Goal: Transaction & Acquisition: Purchase product/service

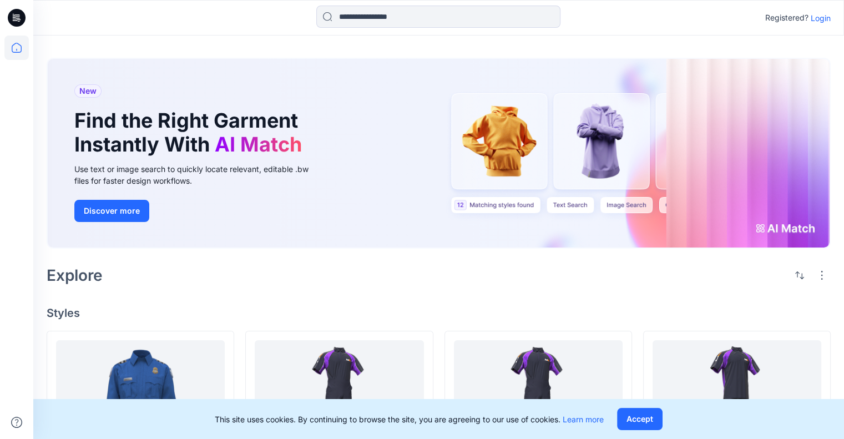
click at [820, 17] on p "Login" at bounding box center [821, 18] width 20 height 12
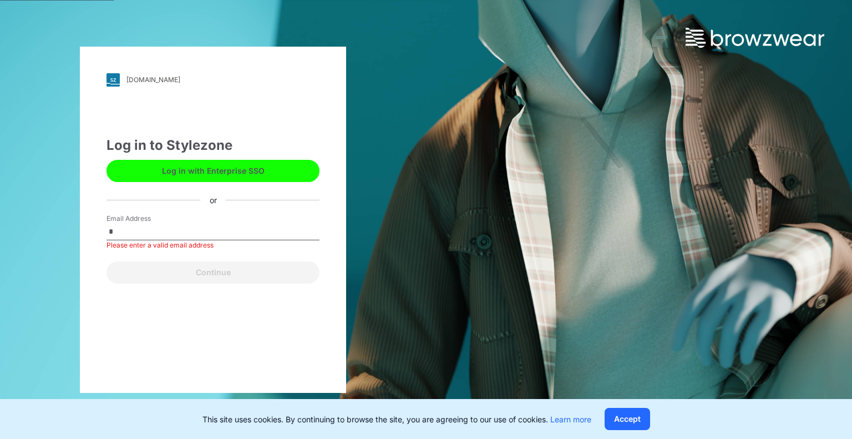
type input "**********"
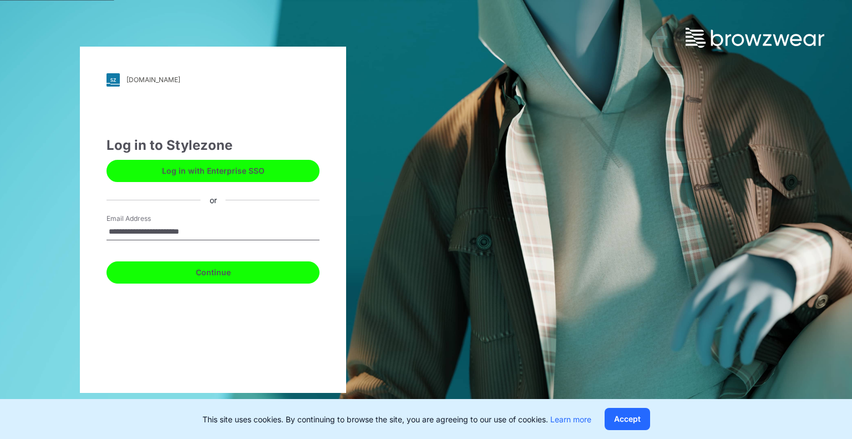
click at [200, 272] on button "Continue" at bounding box center [213, 272] width 213 height 22
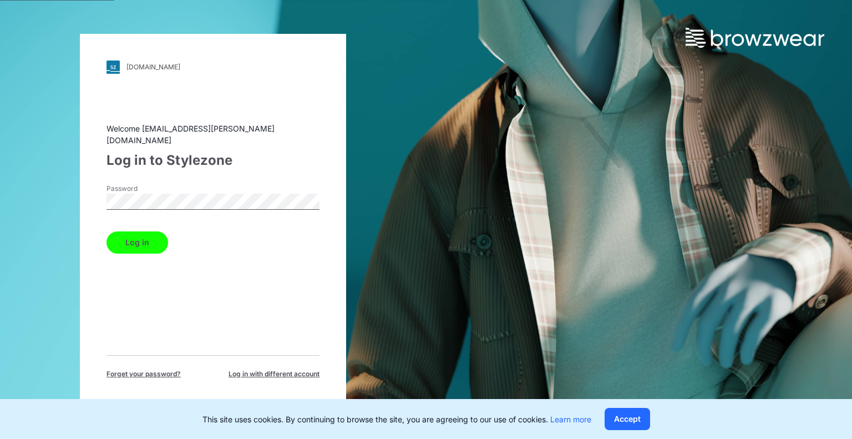
click at [145, 240] on button "Log in" at bounding box center [138, 242] width 62 height 22
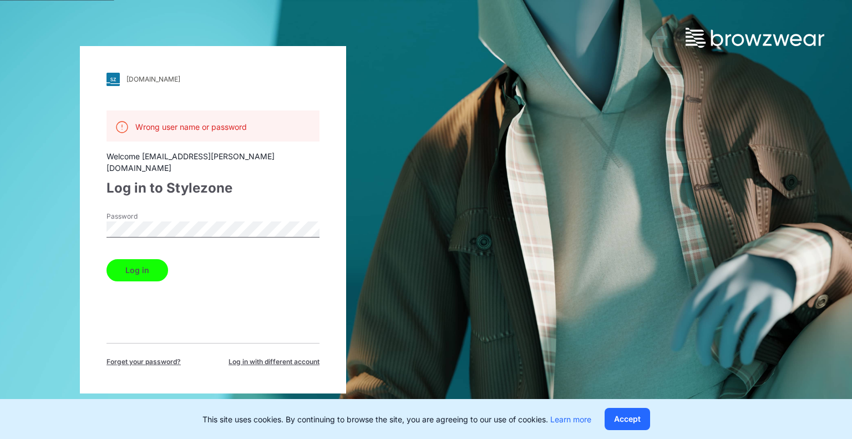
click at [79, 219] on div "[DOMAIN_NAME] Loading... Wrong user name or password Welcome [EMAIL_ADDRESS][PE…" at bounding box center [213, 219] width 426 height 439
click at [132, 261] on button "Log in" at bounding box center [138, 270] width 62 height 22
click at [157, 357] on span "Forget your password?" at bounding box center [144, 362] width 74 height 10
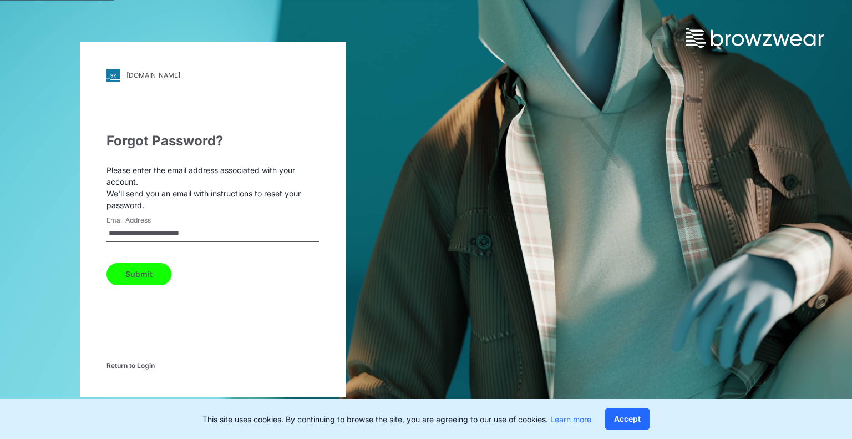
drag, startPoint x: 224, startPoint y: 236, endPoint x: 88, endPoint y: 229, distance: 136.1
click at [88, 229] on div "**********" at bounding box center [213, 219] width 266 height 355
type input "**********"
click at [152, 277] on button "Submit" at bounding box center [139, 274] width 65 height 22
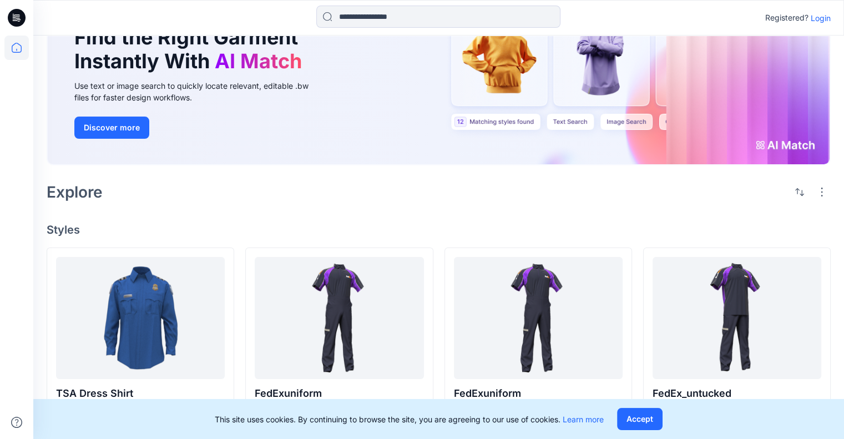
scroll to position [83, 0]
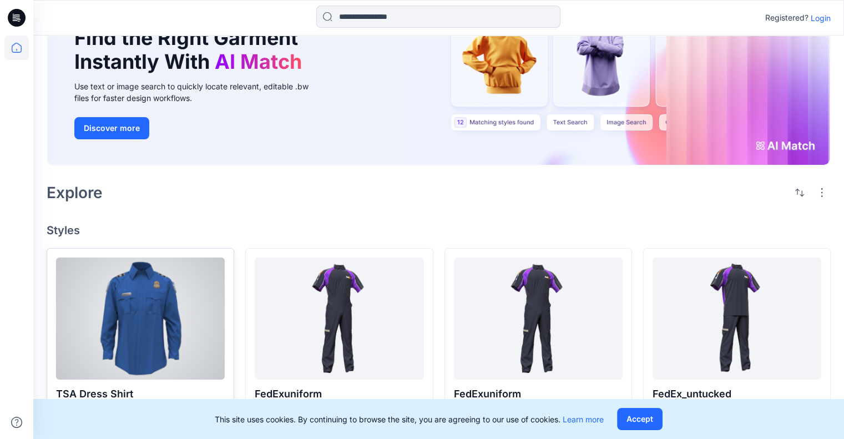
click at [105, 338] on div at bounding box center [140, 319] width 169 height 122
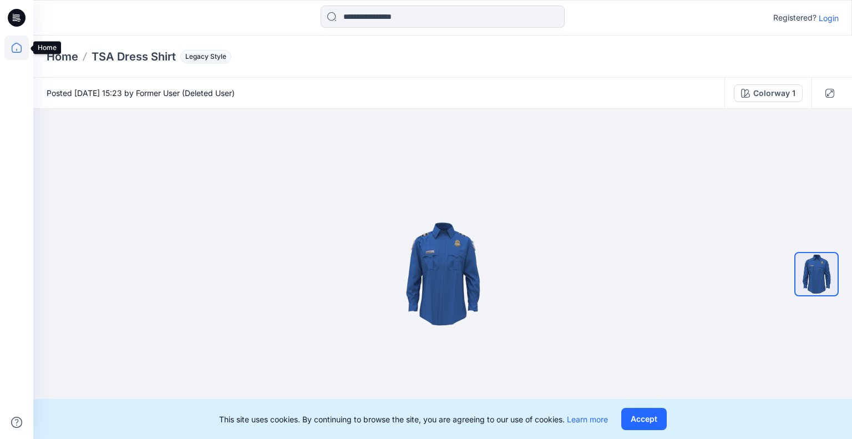
click at [19, 50] on icon at bounding box center [16, 48] width 24 height 24
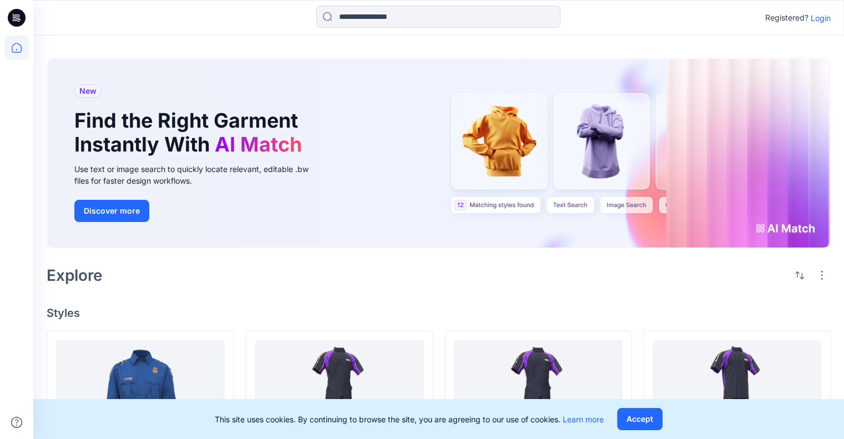
click at [16, 13] on icon at bounding box center [17, 18] width 18 height 18
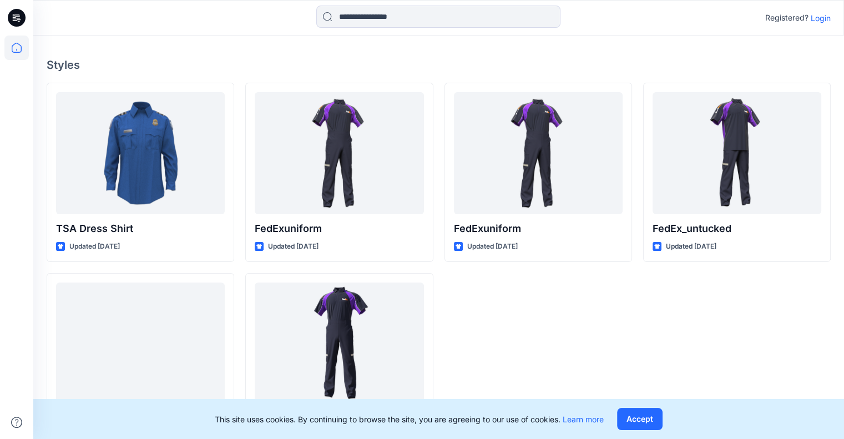
scroll to position [251, 0]
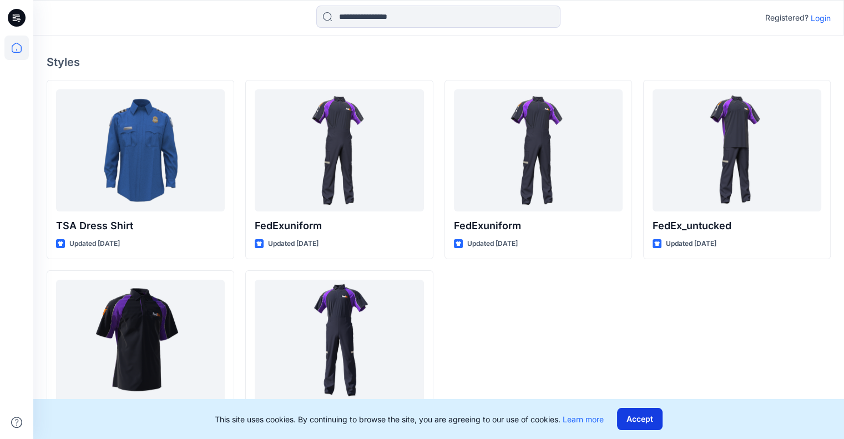
click at [640, 421] on button "Accept" at bounding box center [640, 419] width 46 height 22
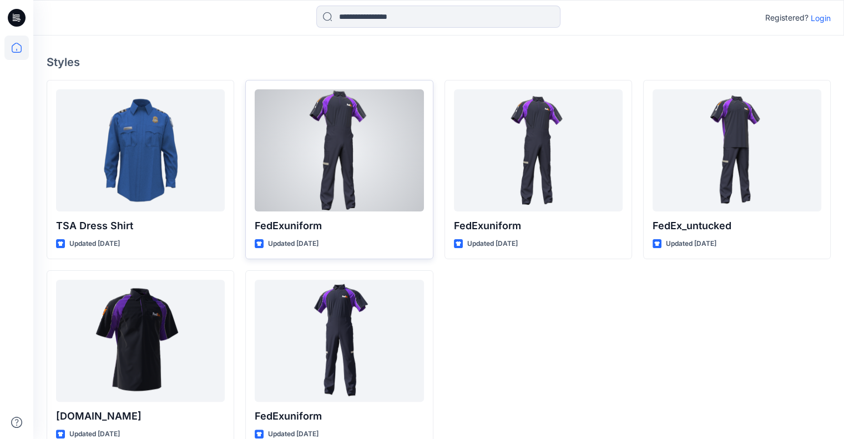
click at [325, 142] on div at bounding box center [339, 150] width 169 height 122
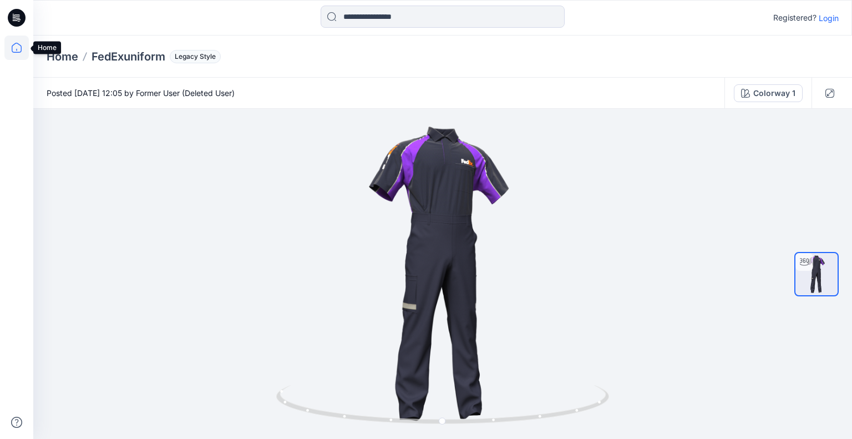
click at [13, 47] on icon at bounding box center [16, 48] width 24 height 24
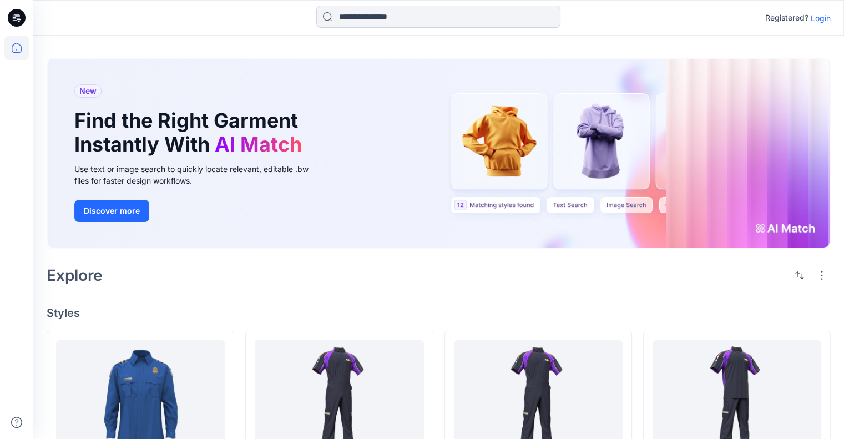
click at [372, 12] on input at bounding box center [438, 17] width 244 height 22
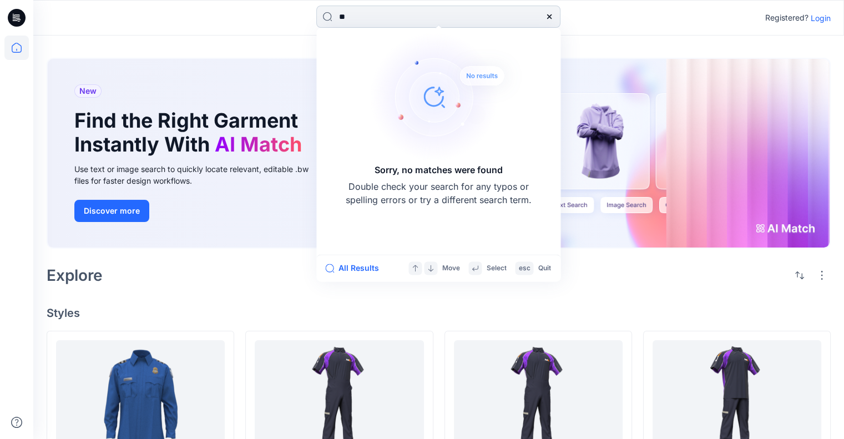
type input "*"
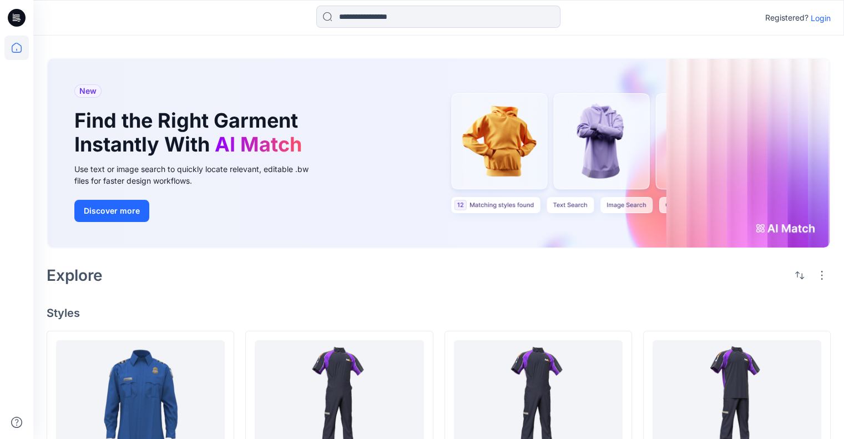
click at [686, 264] on div "Explore" at bounding box center [439, 275] width 784 height 27
click at [825, 266] on button "button" at bounding box center [822, 275] width 18 height 18
click at [686, 279] on div "New Find the Right Garment Instantly With AI Match Use text or image search to …" at bounding box center [438, 375] width 811 height 678
